Goal: Task Accomplishment & Management: Use online tool/utility

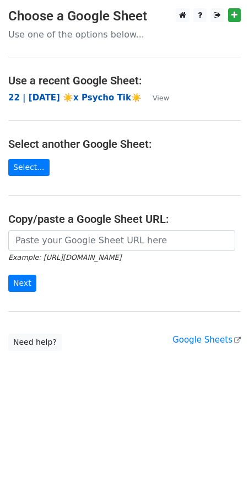
click at [74, 97] on strong "22 | SEP 1 ☀️x Psycho Tik☀️" at bounding box center [75, 98] width 134 height 10
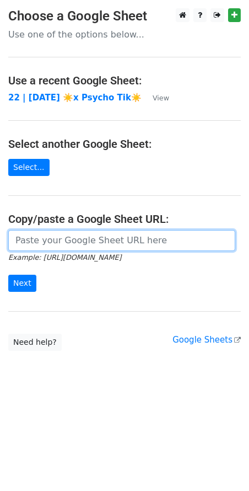
click at [70, 237] on input "url" at bounding box center [121, 240] width 227 height 21
paste input "https://docs.google.com/spreadsheets/d/13H8viMXM5xYiWZ2OQXVC3C1yqZOvVymKDYeHxxl…"
type input "https://docs.google.com/spreadsheets/d/13H8viMXM5xYiWZ2OQXVC3C1yqZOvVymKDYeHxxl…"
click at [8, 275] on input "Next" at bounding box center [22, 283] width 28 height 17
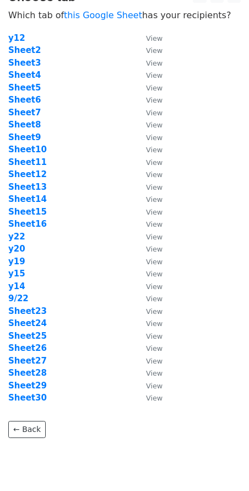
scroll to position [19, 0]
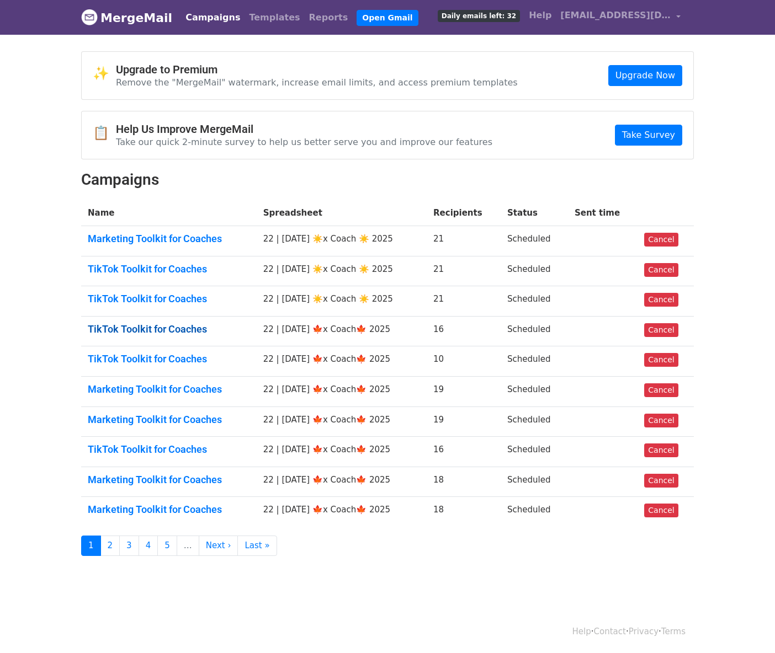
click at [167, 325] on link "TikTok Toolkit for Coaches" at bounding box center [169, 329] width 162 height 12
click at [158, 360] on link "TikTok Toolkit for Coaches" at bounding box center [169, 359] width 162 height 12
click at [158, 390] on link "Marketing Toolkit for Coaches" at bounding box center [169, 389] width 162 height 12
click at [158, 414] on link "Marketing Toolkit for Coaches" at bounding box center [169, 420] width 162 height 12
click at [153, 447] on link "TikTok Toolkit for Coaches" at bounding box center [169, 450] width 162 height 12
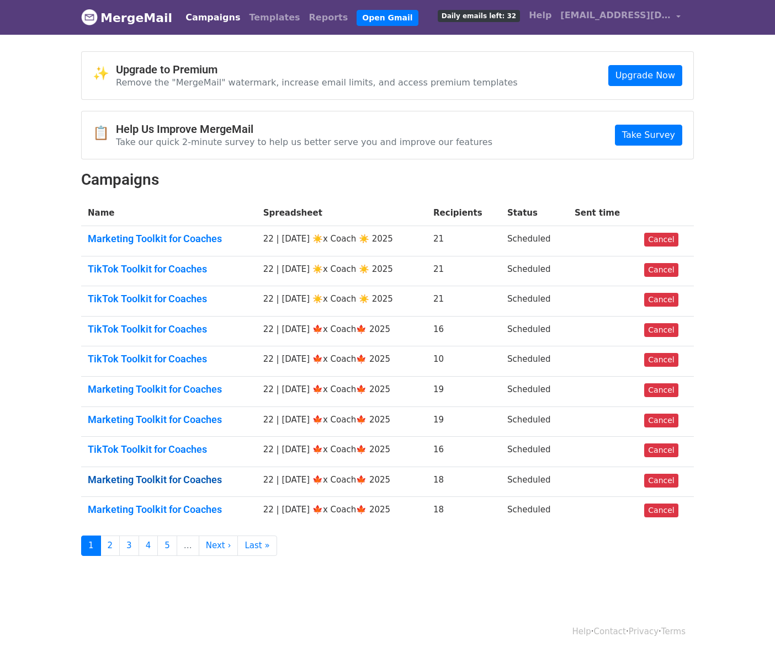
click at [153, 483] on link "Marketing Toolkit for Coaches" at bounding box center [169, 480] width 162 height 12
click at [153, 507] on link "Marketing Toolkit for Coaches" at bounding box center [169, 510] width 162 height 12
click at [171, 233] on link "Marketing Toolkit for Coaches" at bounding box center [169, 239] width 162 height 12
click at [159, 302] on link "TikTok Toolkit for Coaches" at bounding box center [169, 299] width 162 height 12
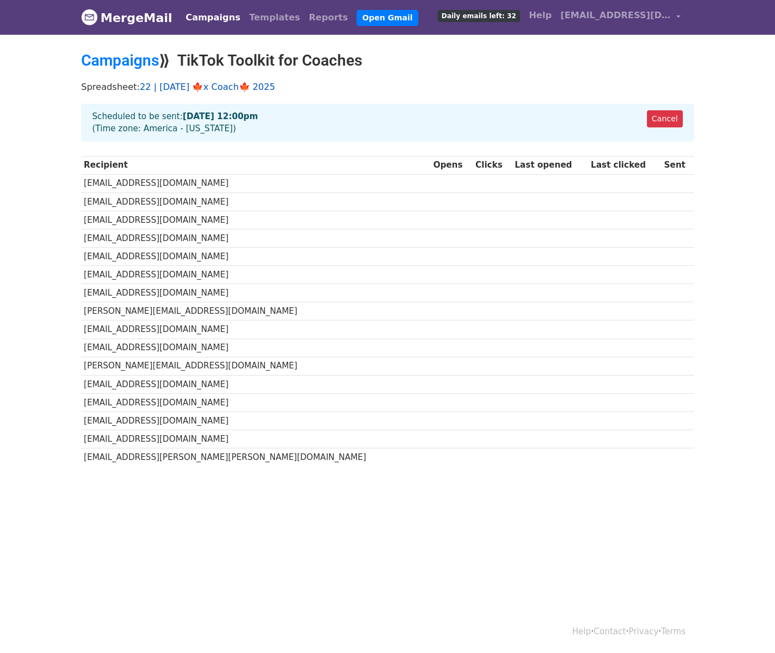
click at [242, 90] on link "22 | [DATE] 🍁x Coach🍁 2025" at bounding box center [207, 87] width 135 height 10
click at [674, 115] on link "Cancel" at bounding box center [665, 118] width 36 height 17
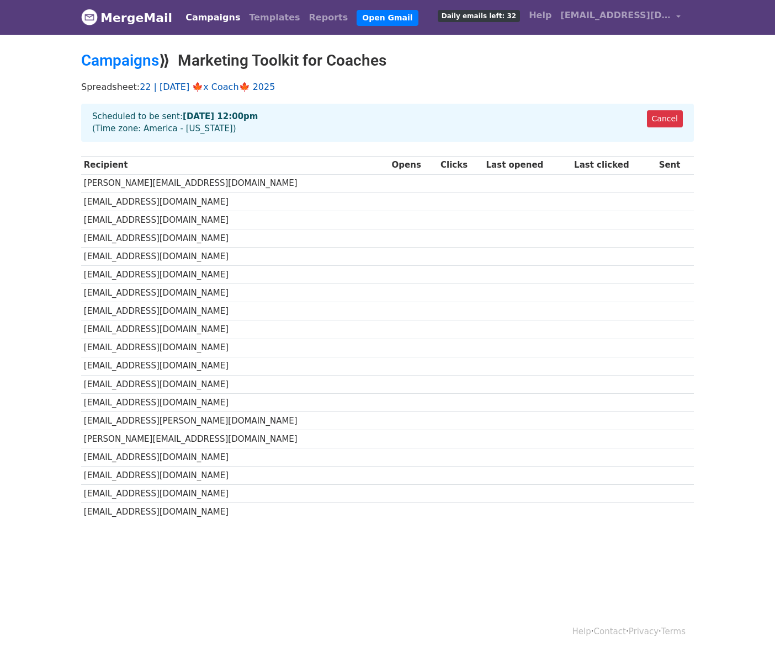
click at [234, 90] on link "22 | [DATE] 🍁x Coach🍁 2025" at bounding box center [207, 87] width 135 height 10
click at [211, 88] on link "22 | [DATE] 🍁x Coach🍁 2025" at bounding box center [207, 87] width 135 height 10
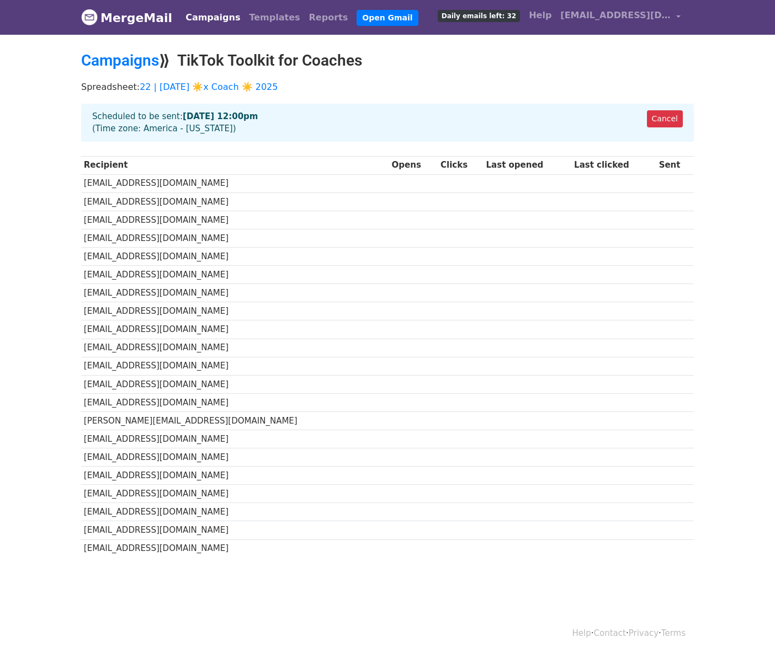
click at [195, 113] on strong "[DATE] 12:00pm" at bounding box center [220, 116] width 75 height 10
click at [229, 82] on link "22 | [DATE] ☀️x Coach ☀️ 2025" at bounding box center [209, 87] width 138 height 10
click at [140, 52] on link "Campaigns" at bounding box center [120, 60] width 78 height 18
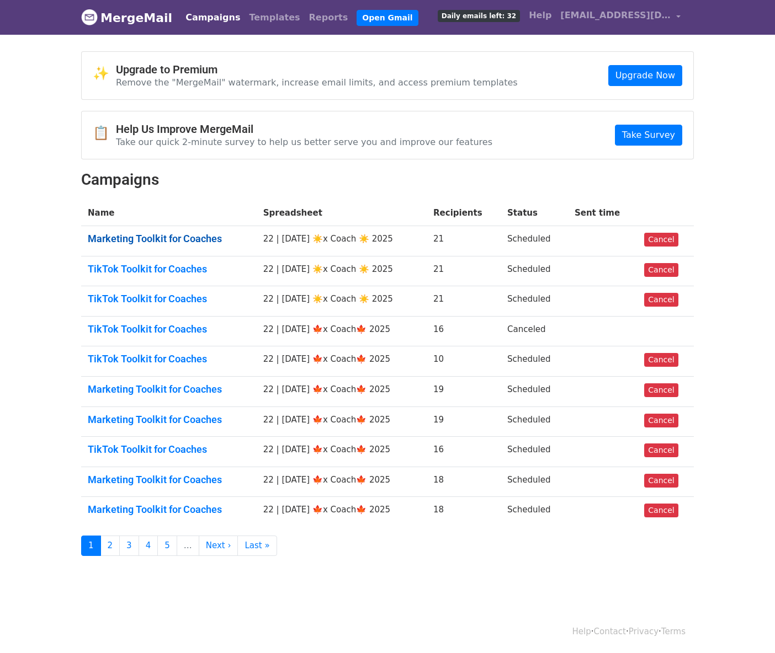
click at [194, 241] on link "Marketing Toolkit for Coaches" at bounding box center [169, 239] width 162 height 12
click at [188, 269] on link "TikTok Toolkit for Coaches" at bounding box center [169, 269] width 162 height 12
click at [188, 297] on link "TikTok Toolkit for Coaches" at bounding box center [169, 299] width 162 height 12
click at [174, 356] on link "TikTok Toolkit for Coaches" at bounding box center [169, 359] width 162 height 12
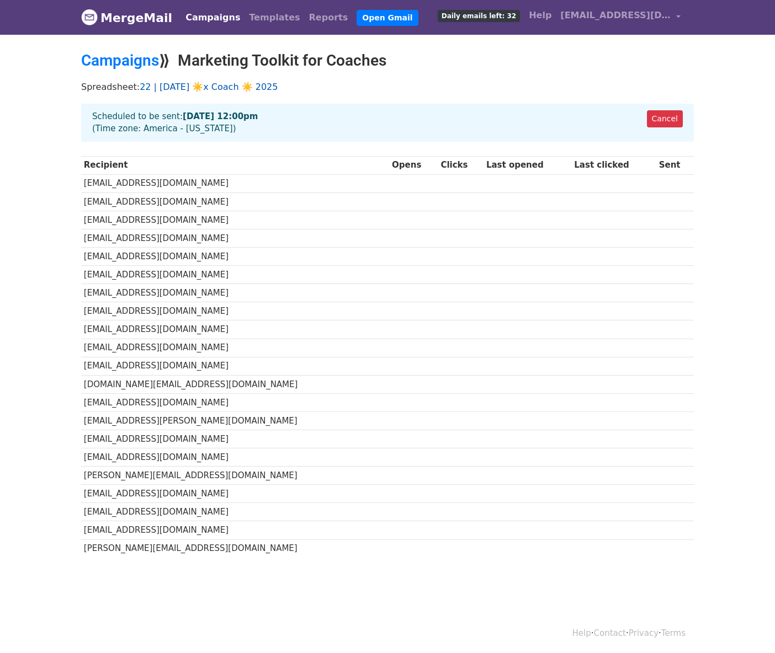
click at [216, 89] on link "22 | [DATE] ☀️x Coach ☀️ 2025" at bounding box center [209, 87] width 138 height 10
click at [205, 87] on link "22 | [DATE] ☀️x Coach ☀️ 2025" at bounding box center [209, 87] width 138 height 10
click at [210, 86] on link "22 | [DATE] ☀️x Coach ☀️ 2025" at bounding box center [209, 87] width 138 height 10
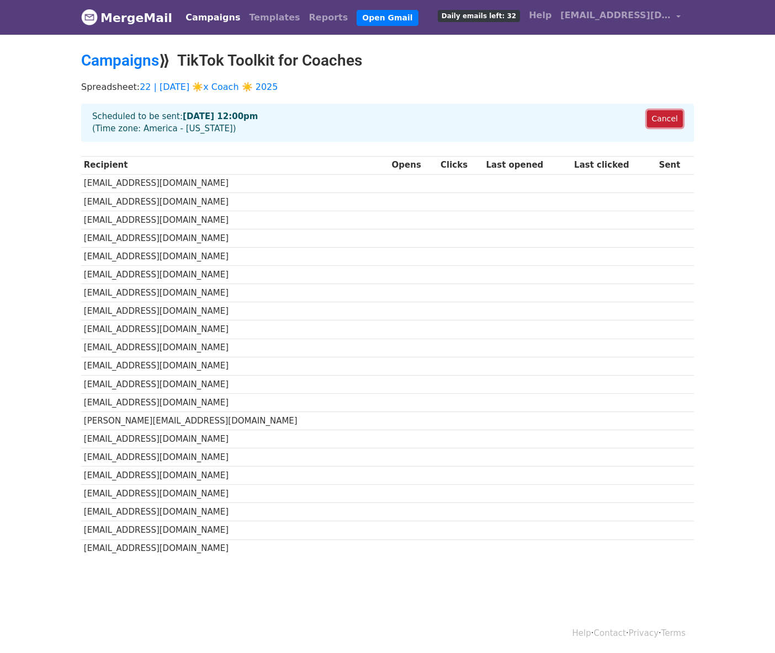
click at [658, 119] on link "Cancel" at bounding box center [665, 118] width 36 height 17
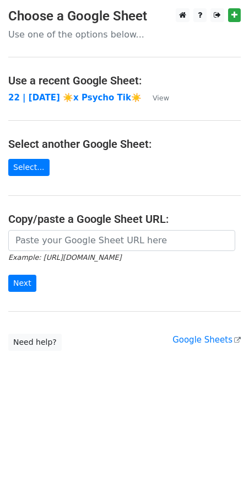
click at [65, 228] on main "Choose a Google Sheet Use one of the options below... Use a recent Google Sheet…" at bounding box center [124, 179] width 249 height 343
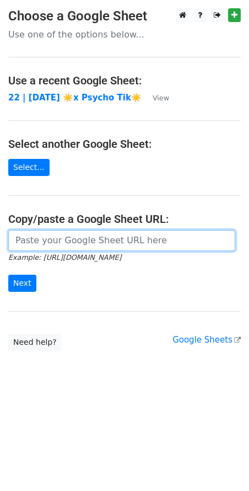
click at [52, 237] on input "url" at bounding box center [121, 240] width 227 height 21
paste input "https://docs.google.com/spreadsheets/d/13H8viMXM5xYiWZ2OQXVC3C1yqZOvVymKDYeHxxl…"
type input "https://docs.google.com/spreadsheets/d/13H8viMXM5xYiWZ2OQXVC3C1yqZOvVymKDYeHxxl…"
click at [8, 275] on input "Next" at bounding box center [22, 283] width 28 height 17
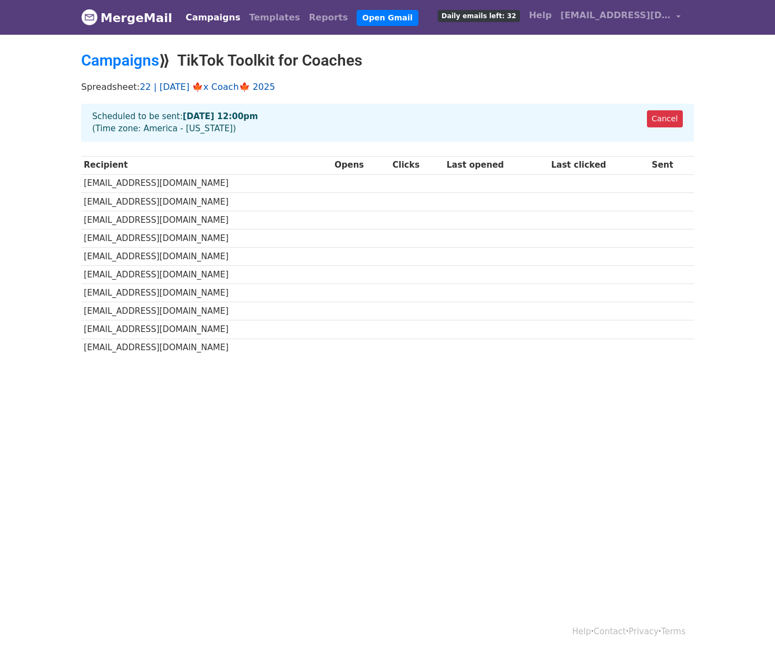
click at [236, 84] on link "22 | SEPT 25 🍁x Coach🍁 2025" at bounding box center [207, 87] width 135 height 10
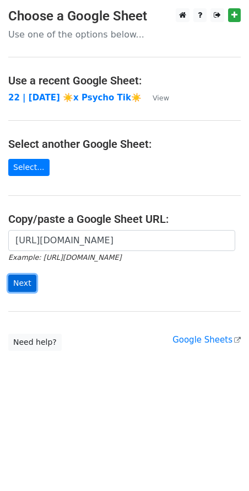
click at [16, 284] on input "Next" at bounding box center [22, 283] width 28 height 17
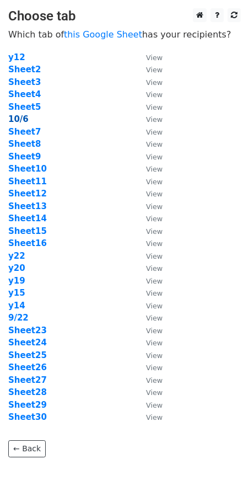
click at [17, 120] on strong "10/6" at bounding box center [18, 119] width 20 height 10
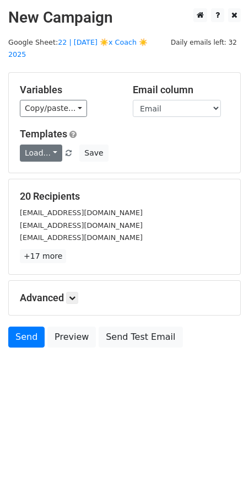
click at [46, 145] on link "Load..." at bounding box center [41, 153] width 42 height 17
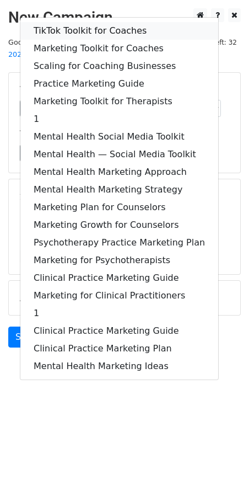
click at [105, 22] on link "TikTok Toolkit for Coaches" at bounding box center [119, 31] width 198 height 18
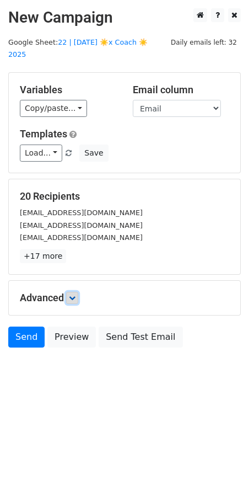
click at [73, 295] on icon at bounding box center [72, 298] width 7 height 7
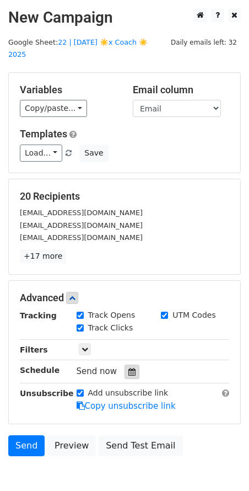
click at [129, 368] on icon at bounding box center [132, 372] width 7 height 8
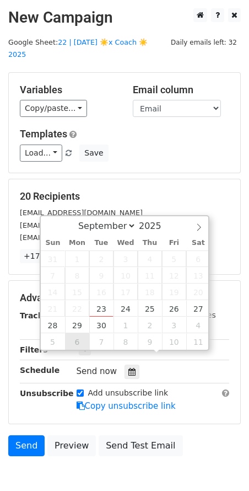
type input "2025-10-06 12:00"
select select "9"
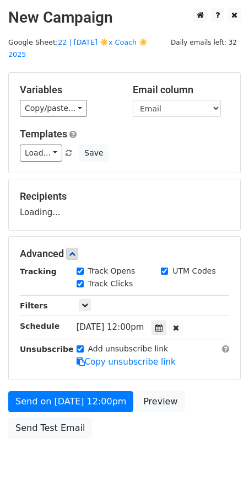
click at [77, 398] on div "Send on Oct 6 at 12:00pm Preview Send Test Email" at bounding box center [124, 417] width 249 height 53
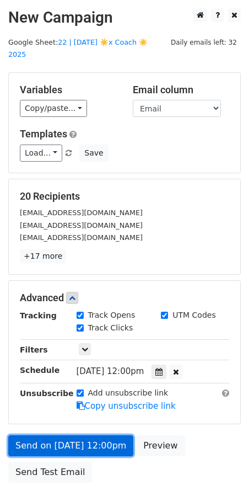
click at [45, 435] on link "Send on Oct 6 at 12:00pm" at bounding box center [70, 445] width 125 height 21
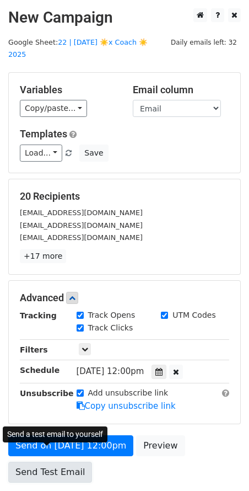
click at [50, 462] on link "Send Test Email" at bounding box center [50, 472] width 84 height 21
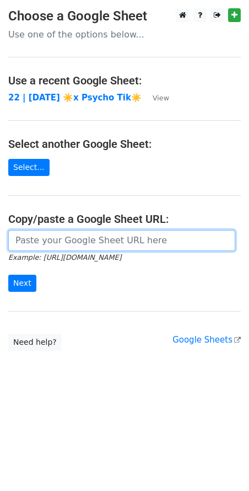
click at [62, 239] on input "url" at bounding box center [121, 240] width 227 height 21
paste input "[URL][DOMAIN_NAME]"
type input "[URL][DOMAIN_NAME]"
click at [8, 275] on input "Next" at bounding box center [22, 283] width 28 height 17
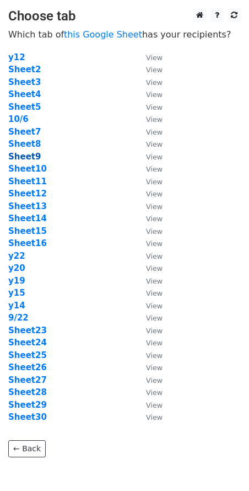
click at [29, 153] on strong "Sheet9" at bounding box center [24, 157] width 33 height 10
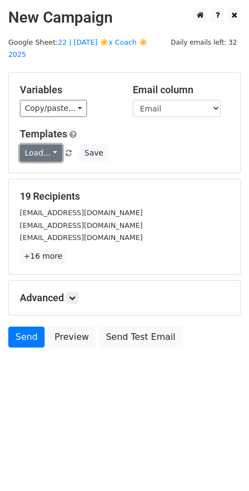
click at [45, 145] on link "Load..." at bounding box center [41, 153] width 42 height 17
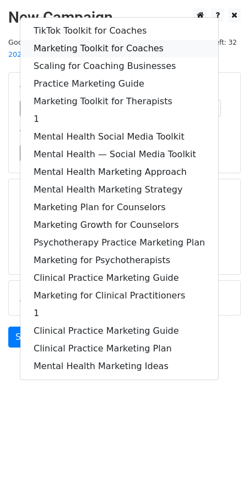
click at [87, 40] on link "Marketing Toolkit for Coaches" at bounding box center [119, 49] width 198 height 18
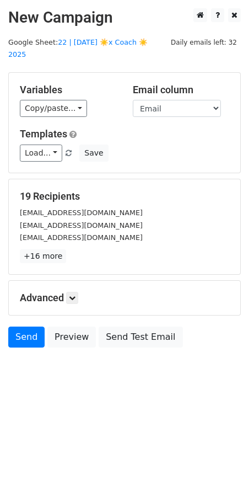
click at [74, 291] on div "Advanced Tracking Track Opens UTM Codes Track Clicks Filters Only include sprea…" at bounding box center [125, 298] width 232 height 34
click at [79, 281] on div "Advanced Tracking Track Opens UTM Codes Track Clicks Filters Only include sprea…" at bounding box center [125, 298] width 232 height 34
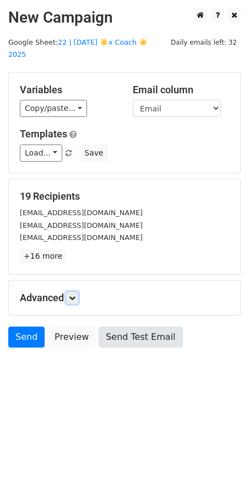
drag, startPoint x: 76, startPoint y: 285, endPoint x: 111, endPoint y: 332, distance: 59.2
click at [76, 295] on icon at bounding box center [72, 298] width 7 height 7
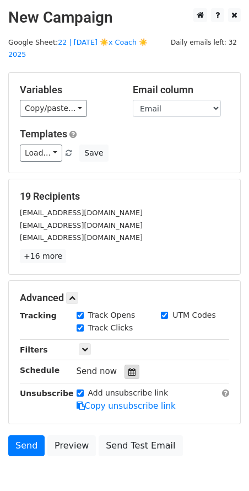
click at [125, 365] on div at bounding box center [132, 372] width 15 height 14
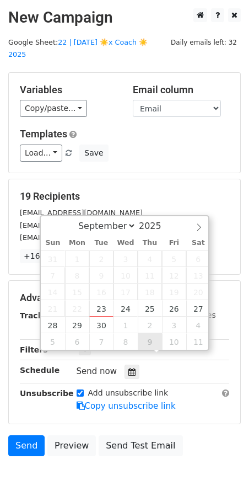
type input "2025-10-09 12:00"
select select "9"
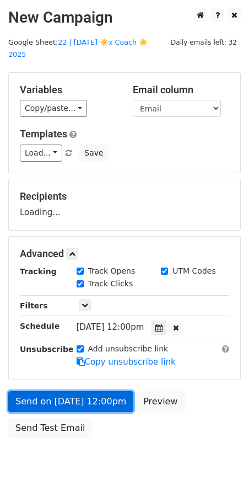
click at [72, 393] on link "Send on Oct 9 at 12:00pm" at bounding box center [70, 401] width 125 height 21
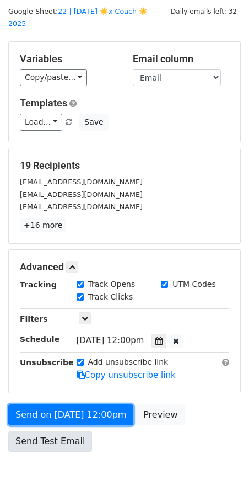
scroll to position [34, 0]
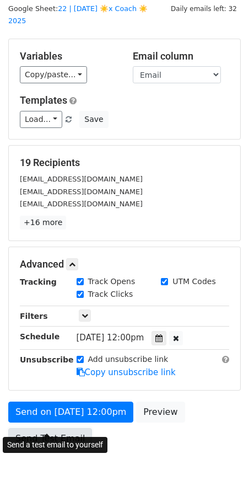
click at [52, 428] on link "Send Test Email" at bounding box center [50, 438] width 84 height 21
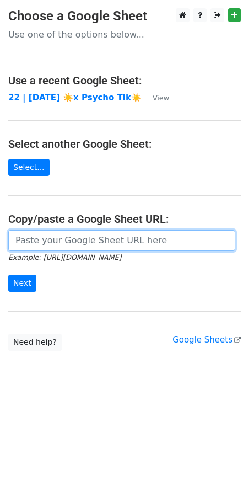
click at [100, 237] on input "url" at bounding box center [121, 240] width 227 height 21
paste input "[URL][DOMAIN_NAME]"
type input "[URL][DOMAIN_NAME]"
click at [8, 275] on input "Next" at bounding box center [22, 283] width 28 height 17
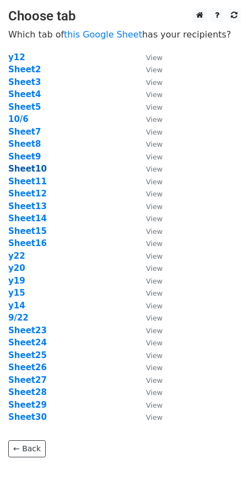
click at [26, 167] on strong "Sheet10" at bounding box center [27, 169] width 39 height 10
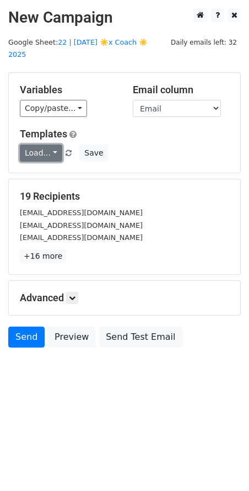
click at [49, 145] on link "Load..." at bounding box center [41, 153] width 42 height 17
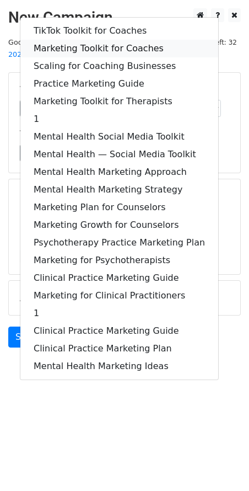
click at [81, 41] on link "Marketing Toolkit for Coaches" at bounding box center [119, 49] width 198 height 18
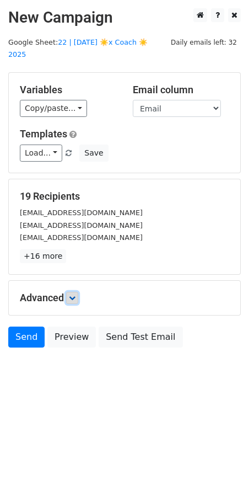
click at [74, 292] on link at bounding box center [72, 298] width 12 height 12
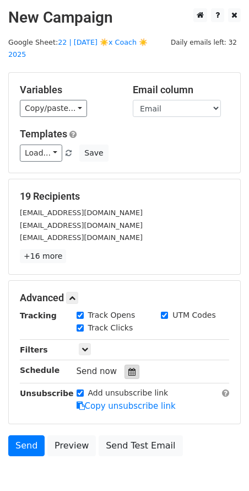
click at [125, 365] on div at bounding box center [132, 372] width 15 height 14
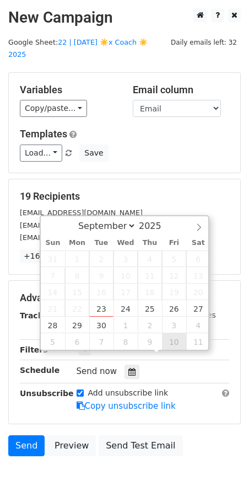
type input "2025-10-10 12:00"
select select "9"
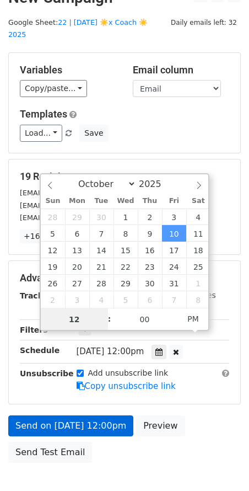
scroll to position [22, 0]
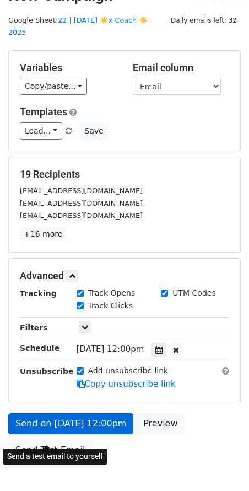
click at [45, 440] on link "Send Test Email" at bounding box center [50, 450] width 84 height 21
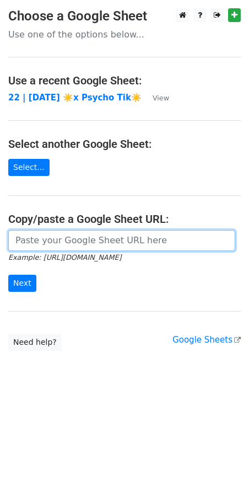
click at [78, 230] on input "url" at bounding box center [121, 240] width 227 height 21
paste input "https://docs.google.com/spreadsheets/d/13H8viMXM5xYiWZ2OQXVC3C1yqZOvVymKDYeHxxl…"
type input "https://docs.google.com/spreadsheets/d/13H8viMXM5xYiWZ2OQXVC3C1yqZOvVymKDYeHxxl…"
click at [8, 275] on input "Next" at bounding box center [22, 283] width 28 height 17
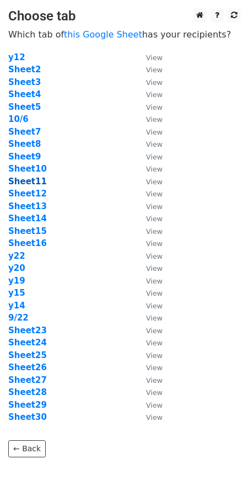
click at [30, 184] on strong "Sheet11" at bounding box center [27, 182] width 39 height 10
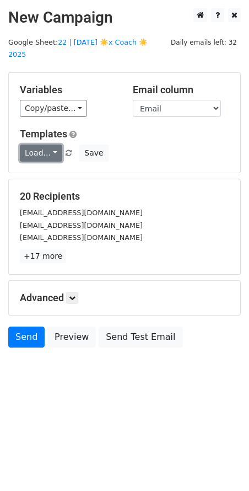
click at [41, 146] on link "Load..." at bounding box center [41, 153] width 42 height 17
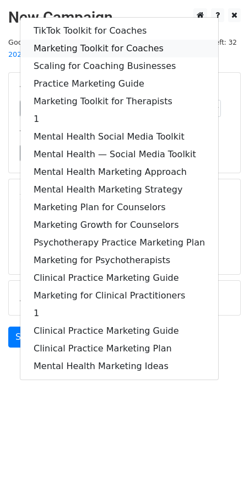
click at [86, 40] on link "Marketing Toolkit for Coaches" at bounding box center [119, 49] width 198 height 18
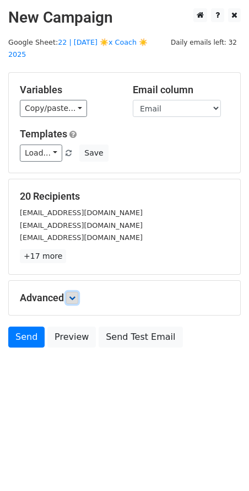
click at [71, 292] on link at bounding box center [72, 298] width 12 height 12
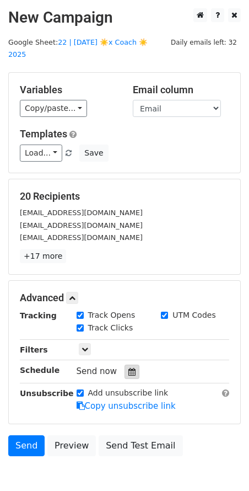
click at [129, 368] on icon at bounding box center [132, 372] width 7 height 8
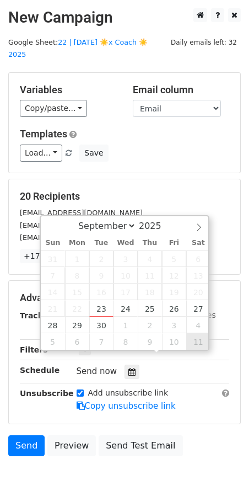
type input "[DATE] 12:00"
select select "9"
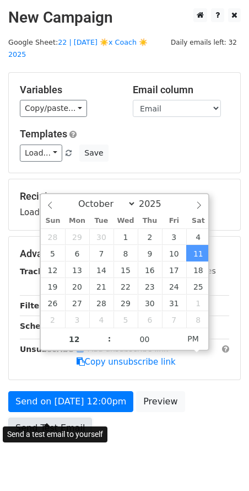
click at [59, 418] on link "Send Test Email" at bounding box center [50, 428] width 84 height 21
